Goal: Information Seeking & Learning: Learn about a topic

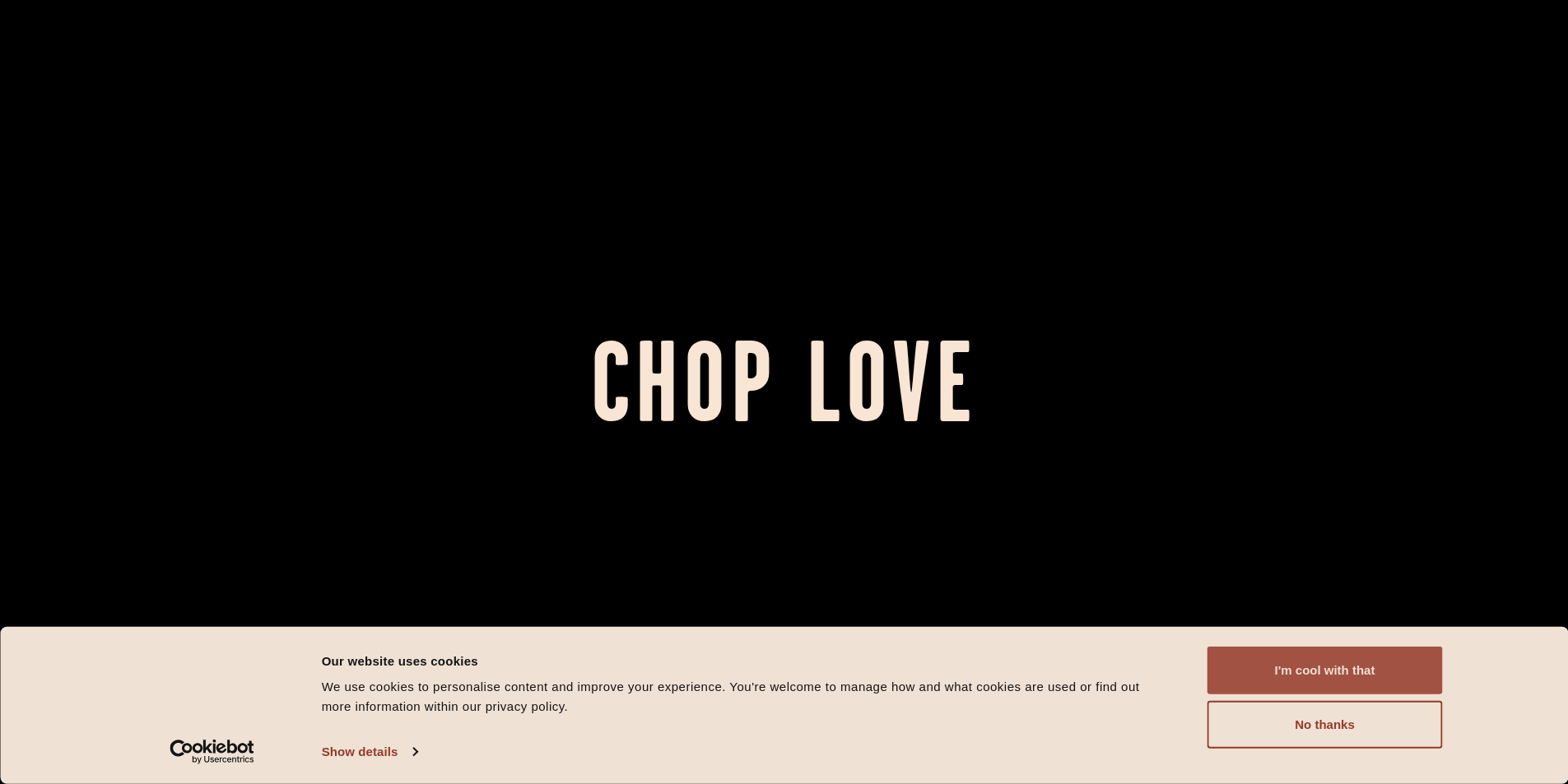
click at [1335, 660] on button "I'm cool with that" at bounding box center [1325, 670] width 235 height 48
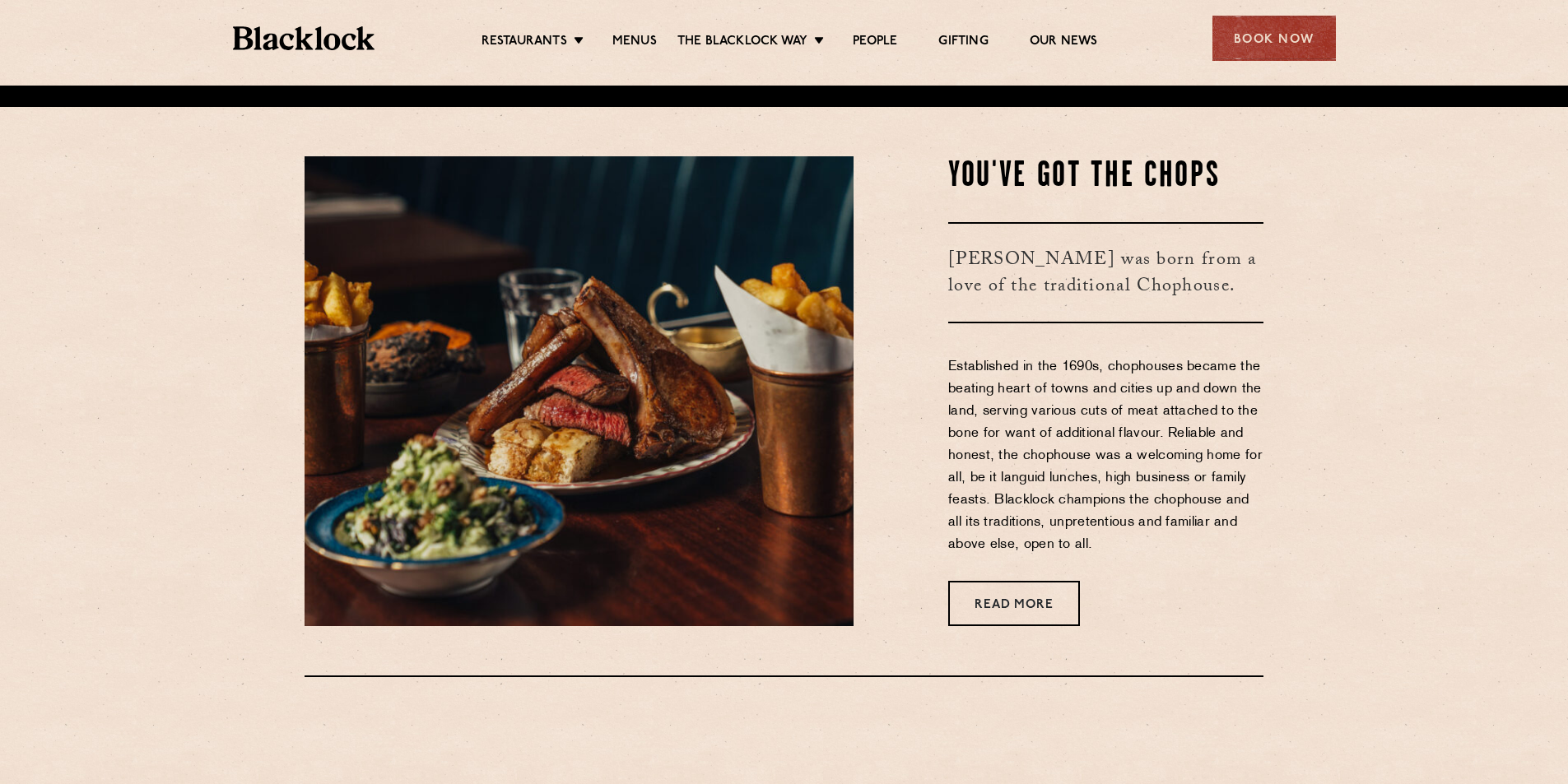
scroll to position [702, 0]
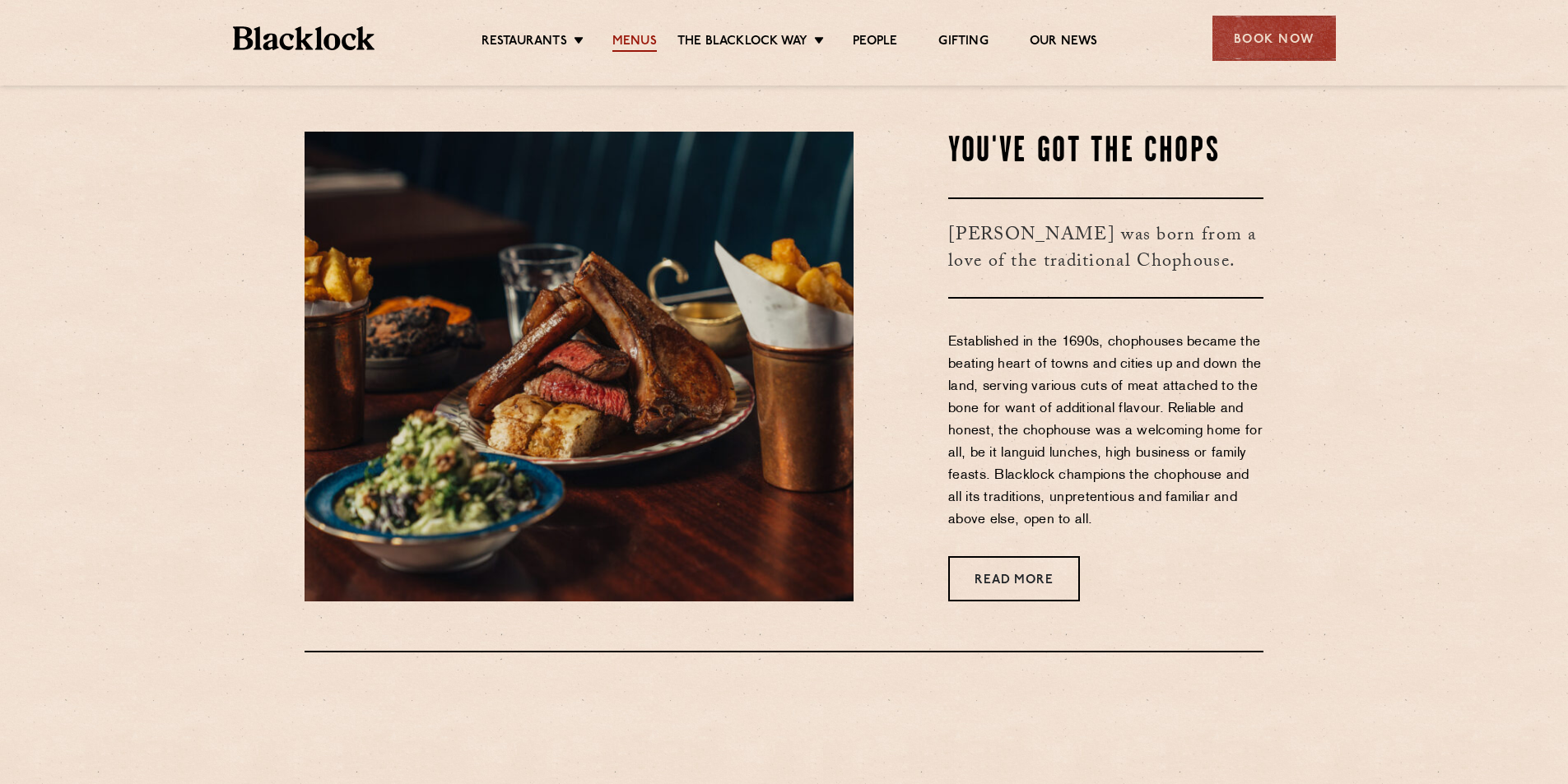
click at [626, 41] on link "Menus" at bounding box center [633, 42] width 44 height 18
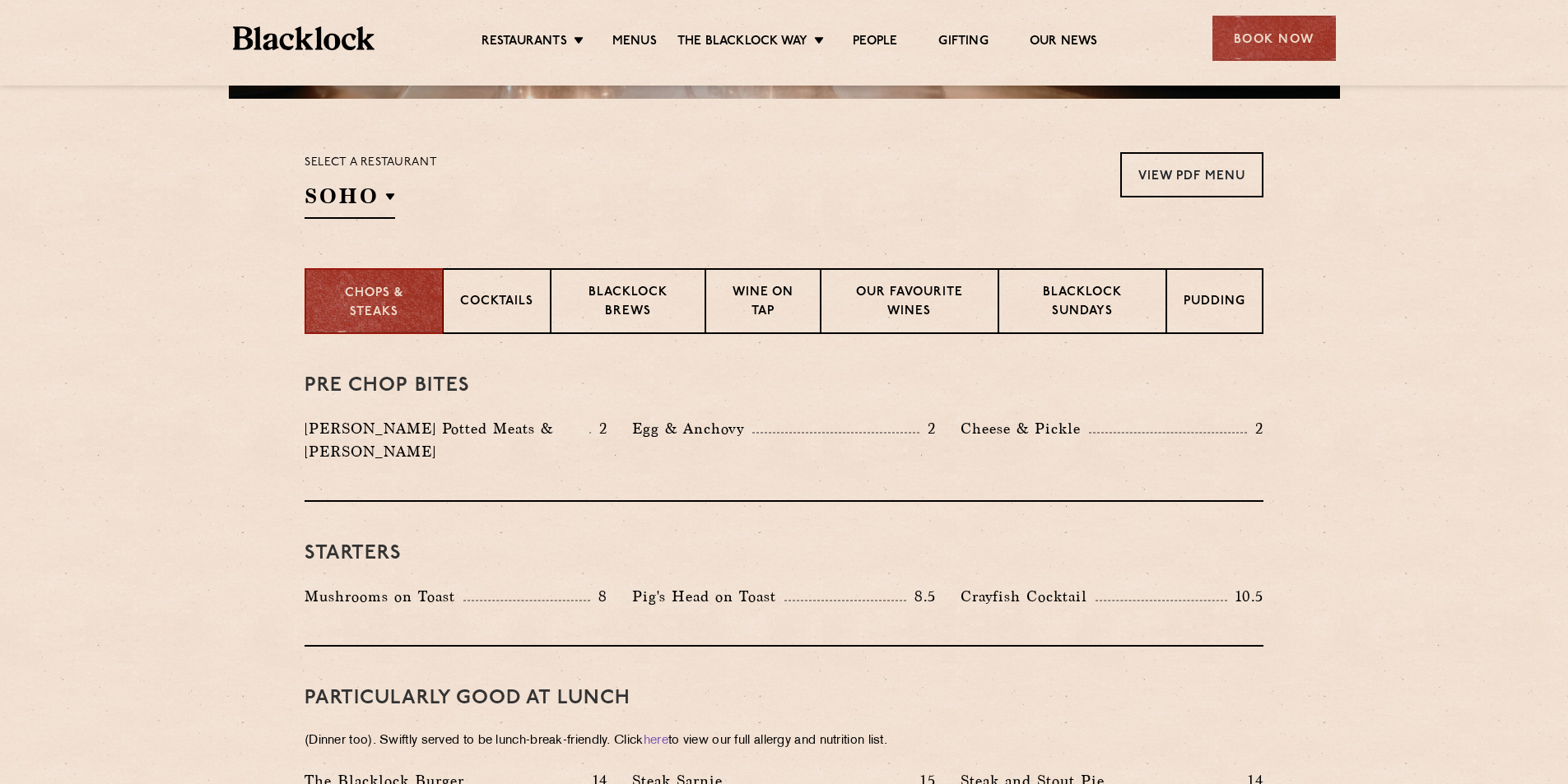
scroll to position [513, 0]
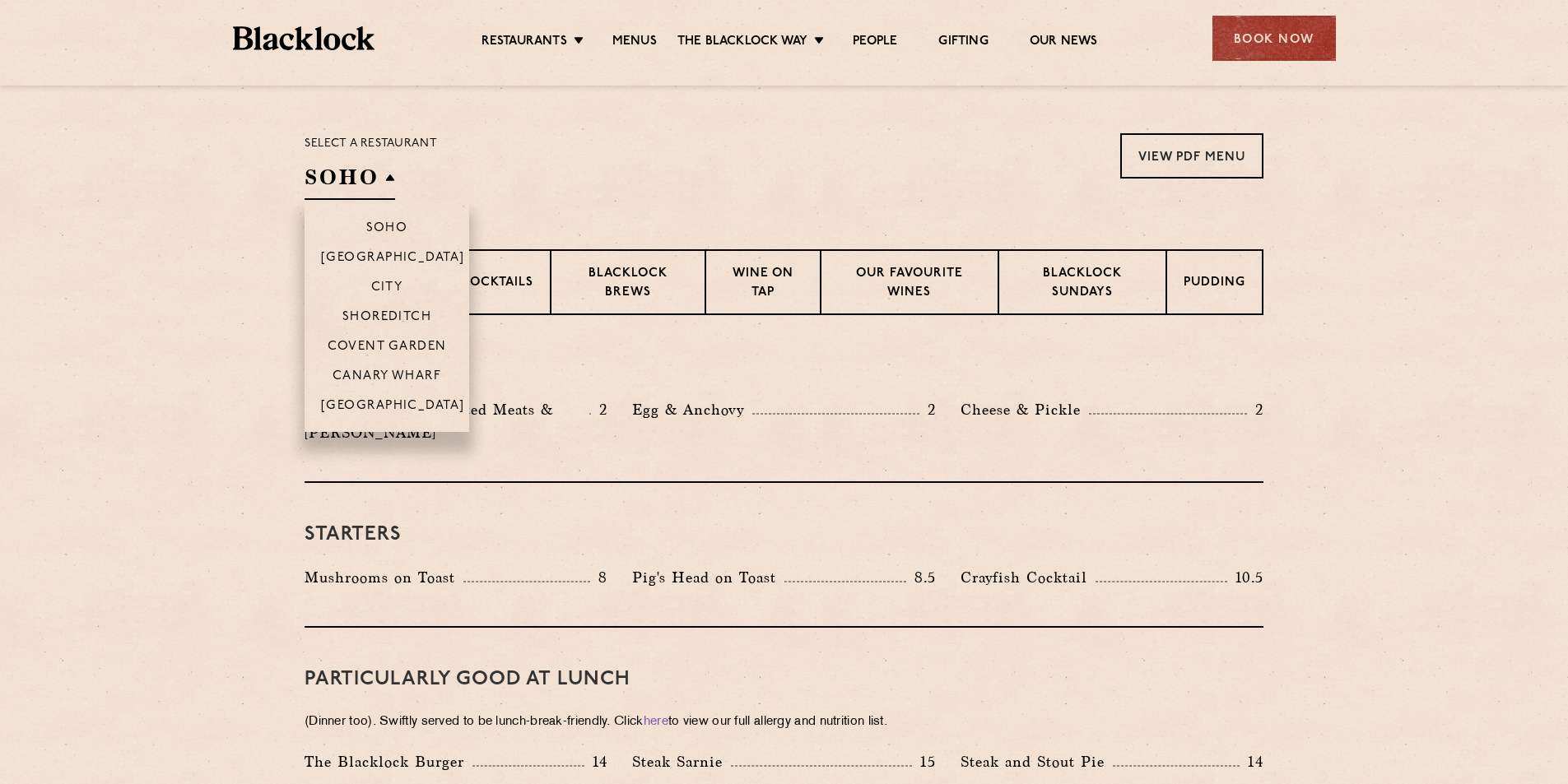
click at [386, 174] on h2 "SOHO" at bounding box center [350, 181] width 90 height 37
click at [383, 405] on p "[GEOGRAPHIC_DATA]" at bounding box center [392, 407] width 144 height 17
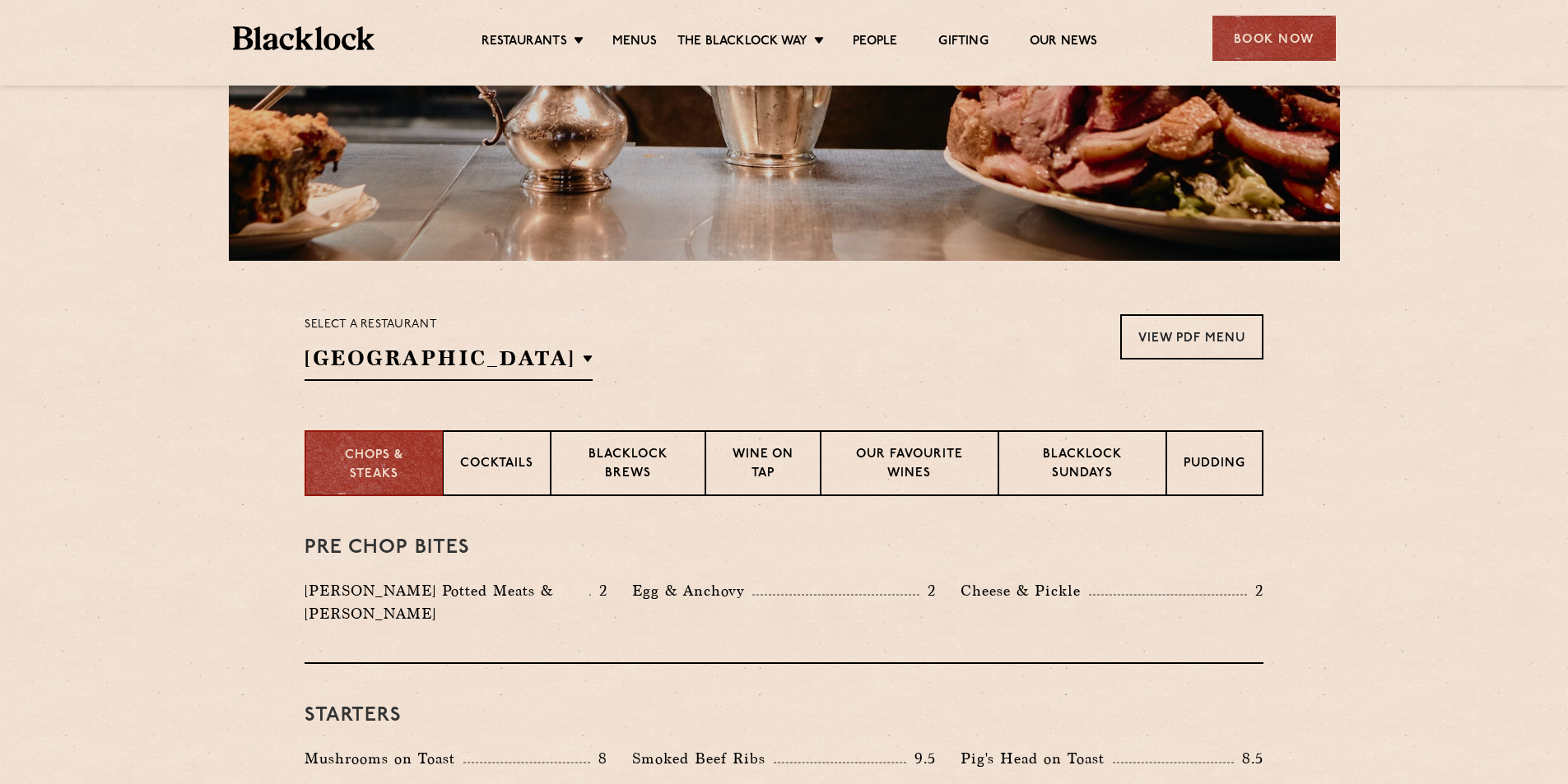
scroll to position [249, 0]
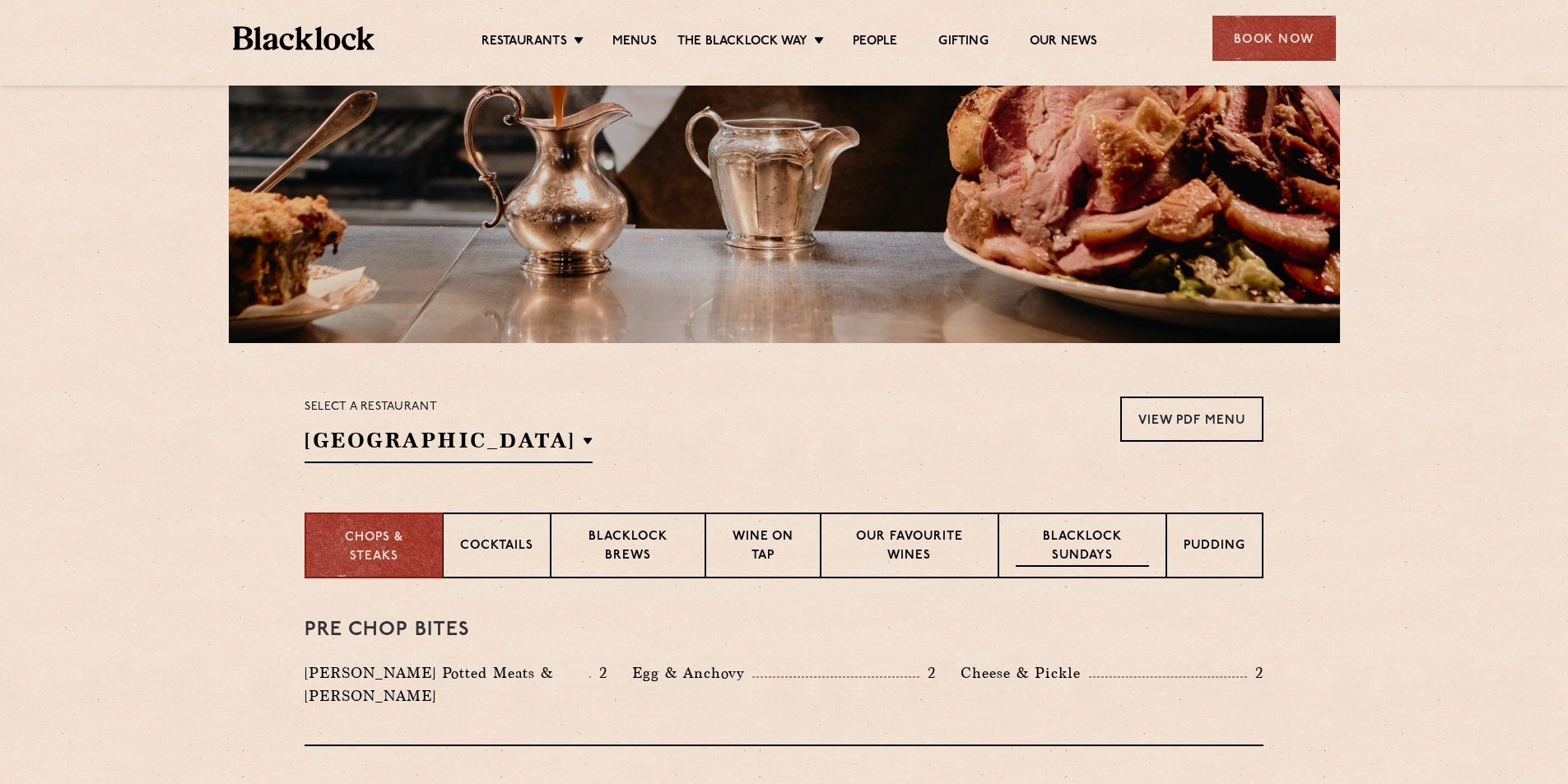
click at [1087, 546] on p "Blacklock Sundays" at bounding box center [1083, 547] width 133 height 38
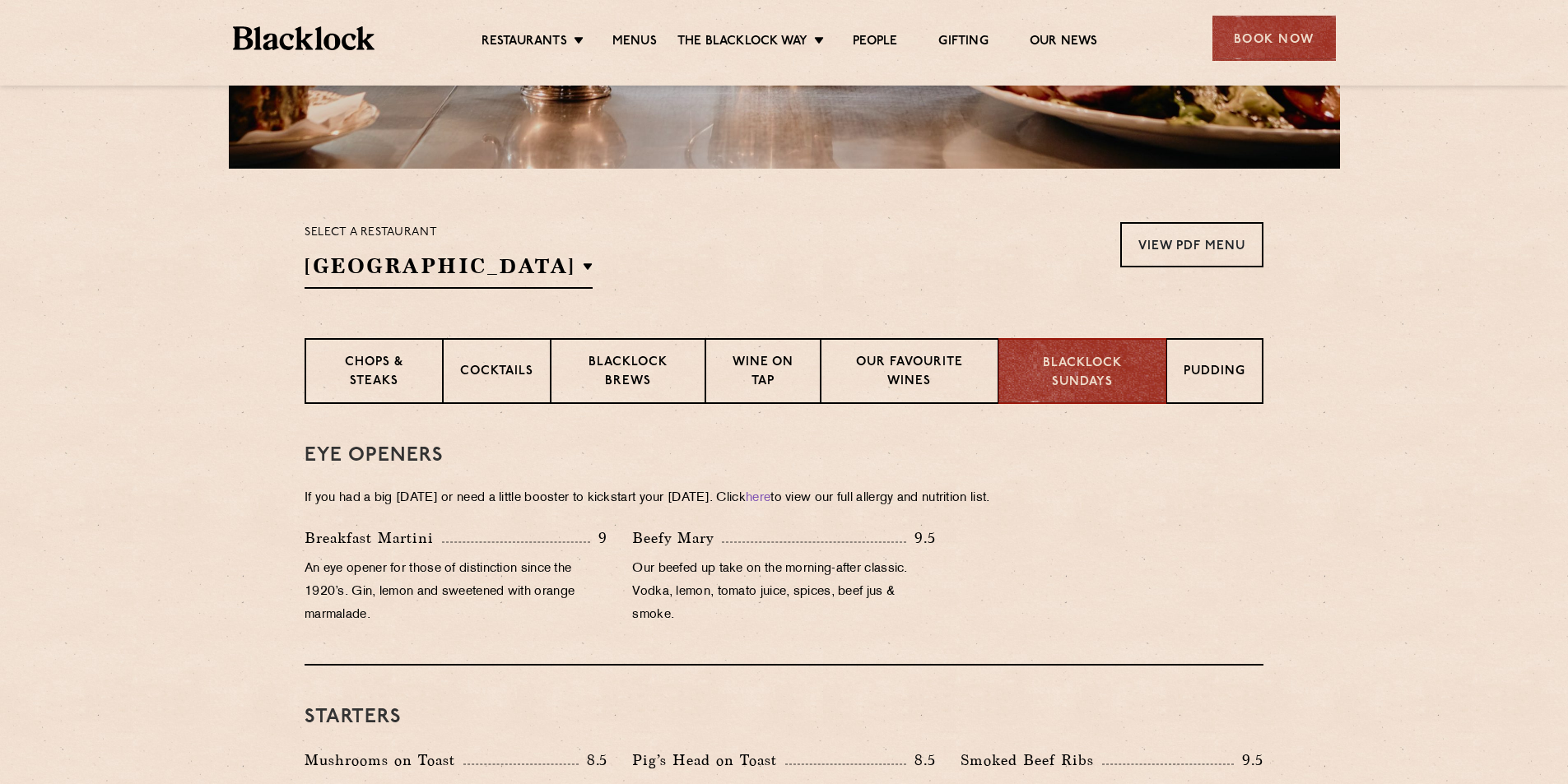
scroll to position [417, 0]
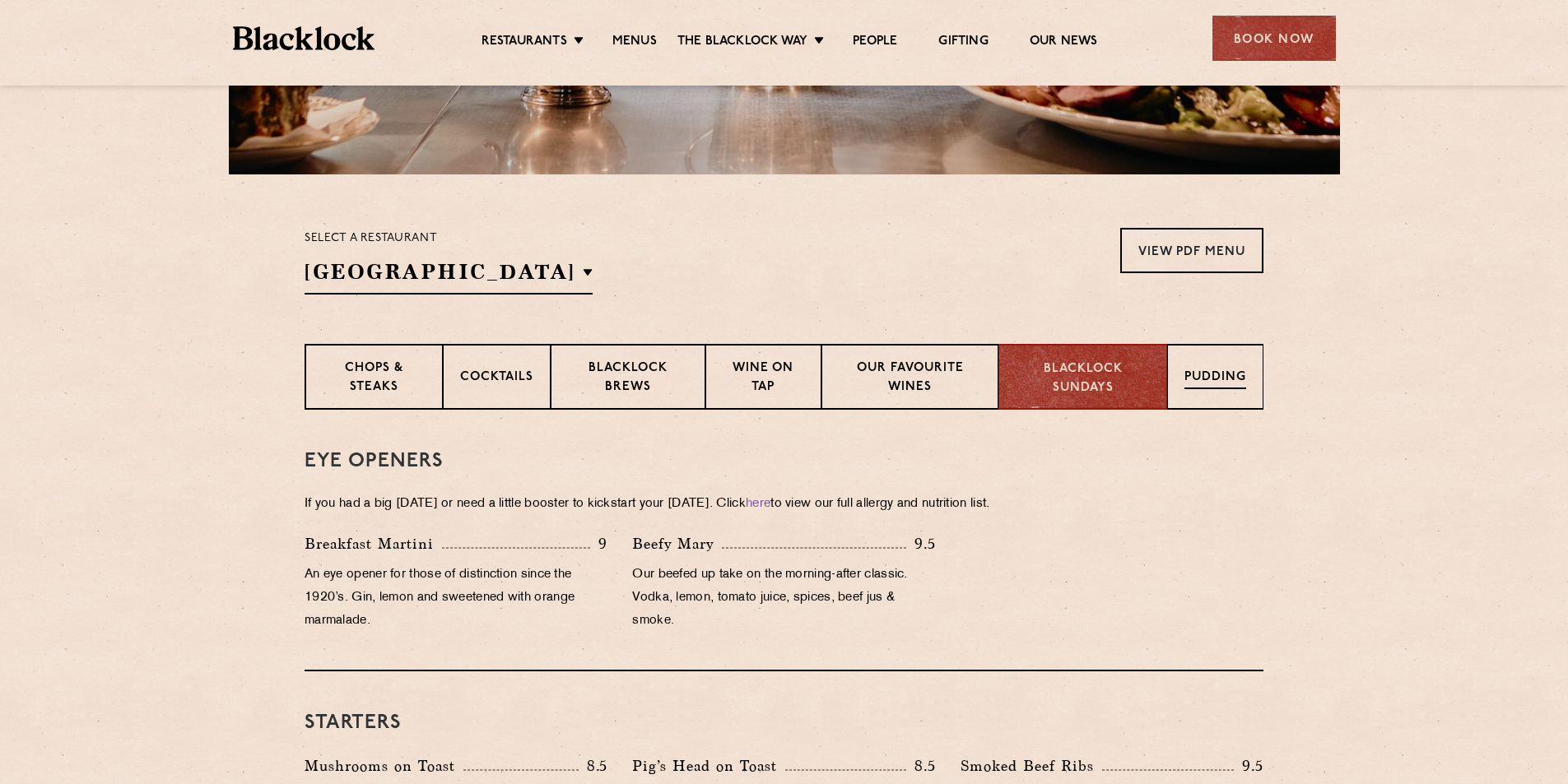
click at [1199, 368] on p "Pudding" at bounding box center [1215, 378] width 62 height 21
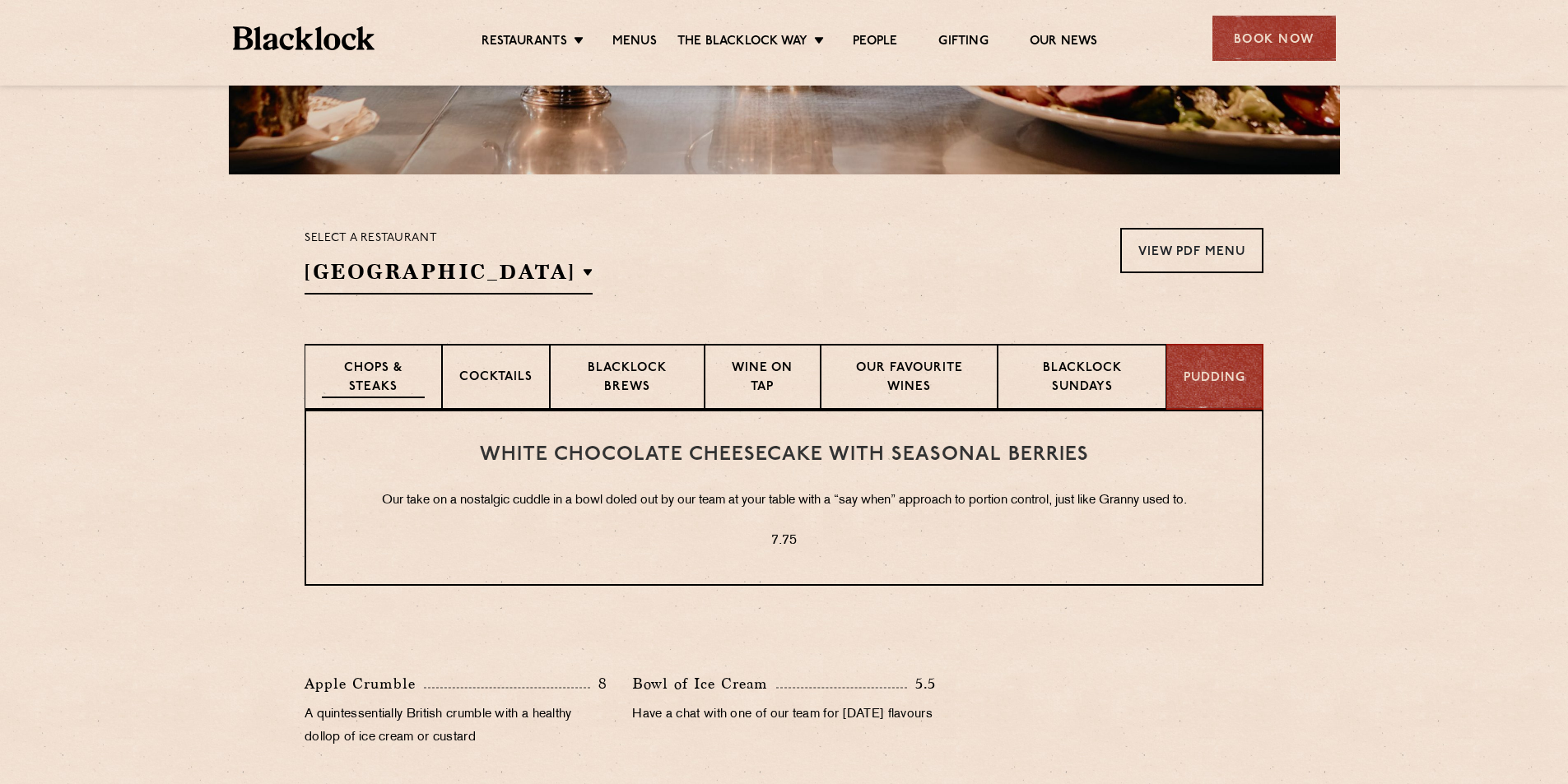
click at [370, 385] on p "Chops & Steaks" at bounding box center [373, 378] width 103 height 38
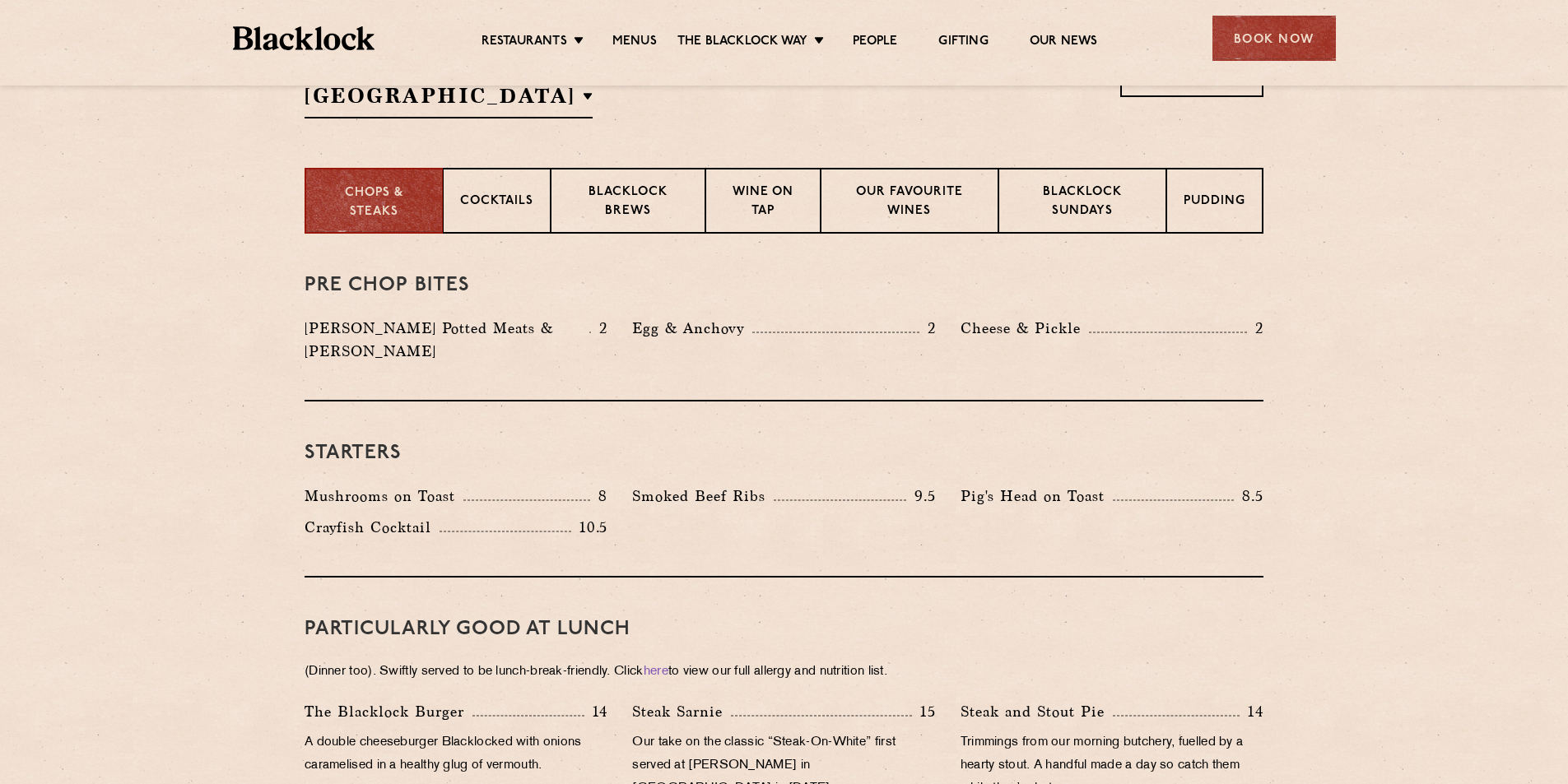
scroll to position [0, 0]
